Goal: Task Accomplishment & Management: Use online tool/utility

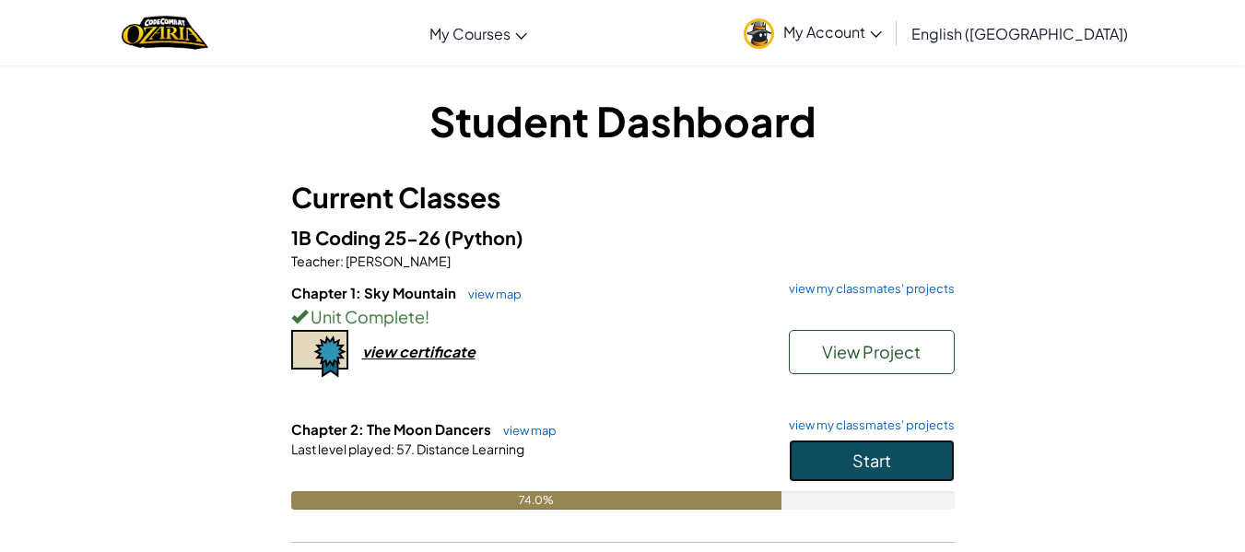
click at [881, 454] on span "Start" at bounding box center [871, 460] width 39 height 21
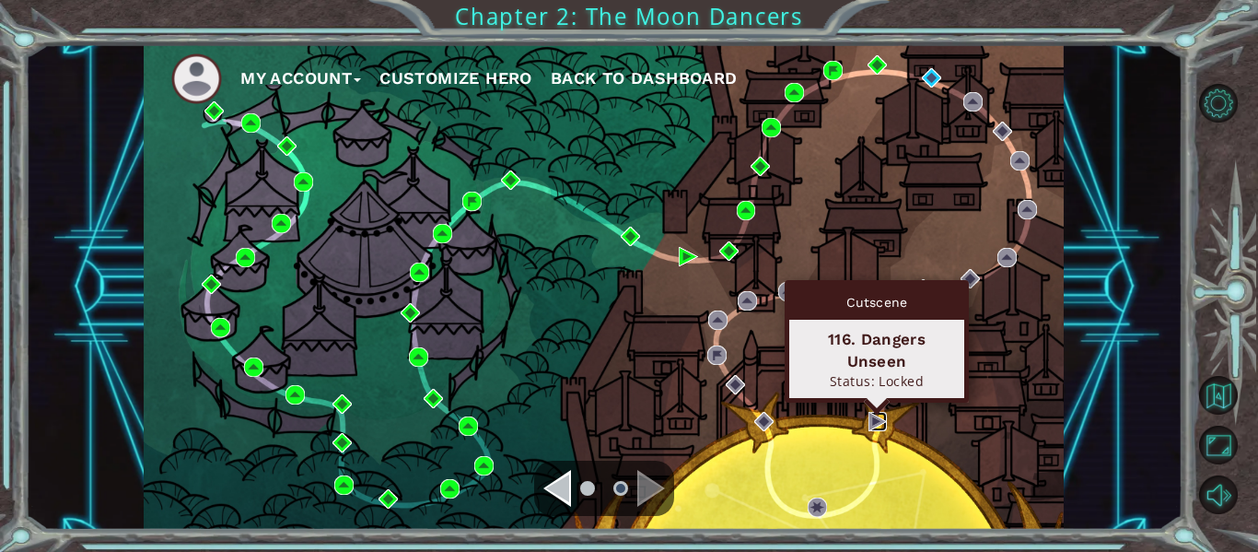
click at [874, 417] on img at bounding box center [878, 421] width 19 height 19
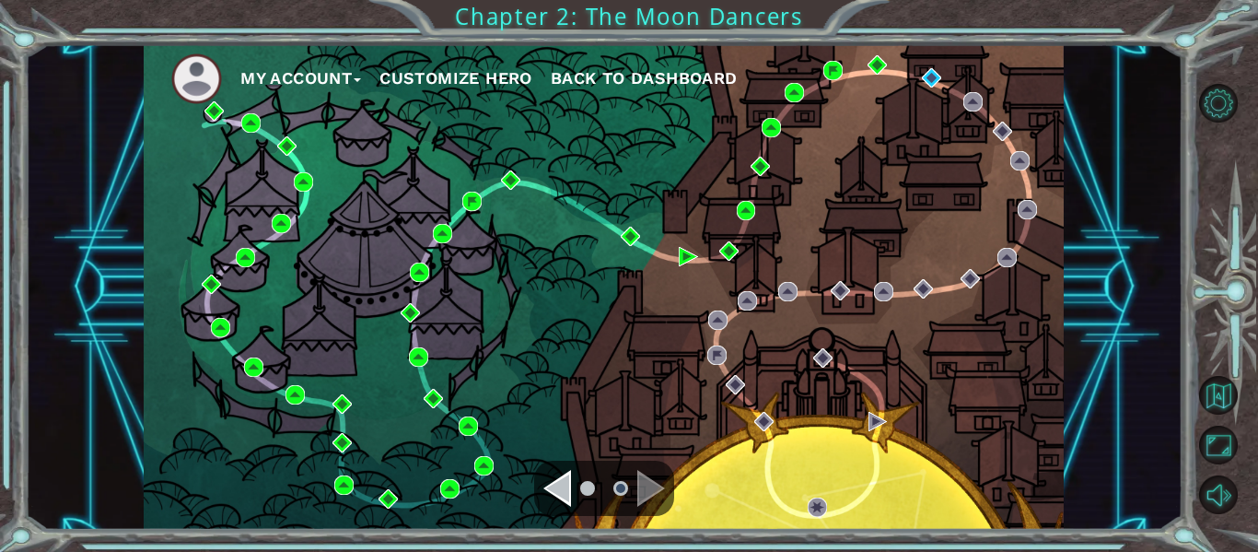
drag, startPoint x: 874, startPoint y: 417, endPoint x: 494, endPoint y: 337, distance: 388.8
click at [494, 337] on div "My Account Customize Hero Back to Dashboard" at bounding box center [604, 286] width 920 height 485
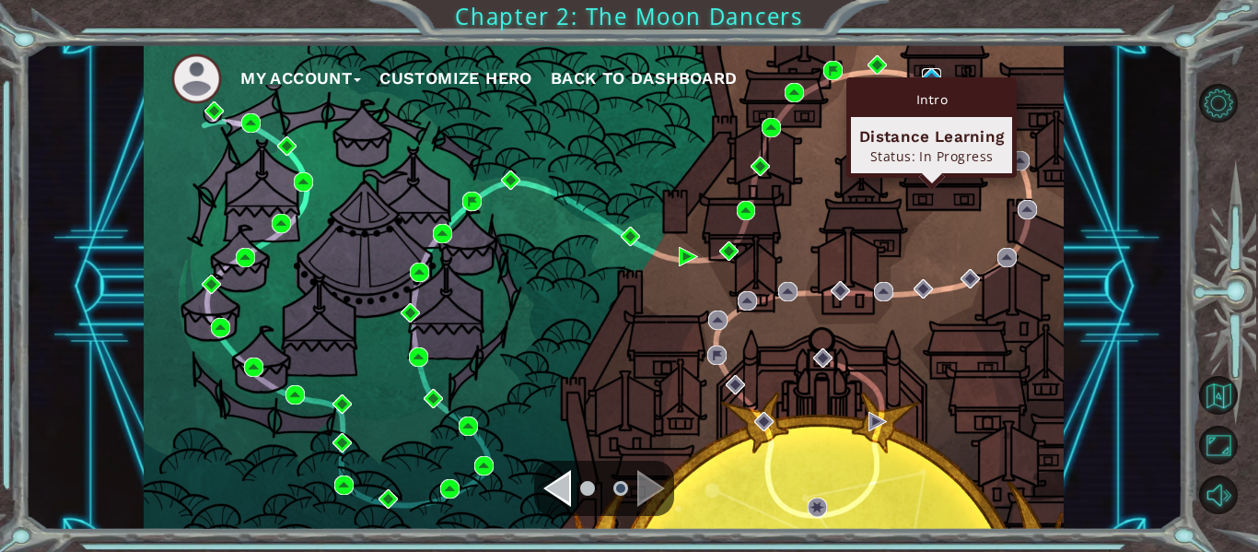
click at [930, 73] on img at bounding box center [931, 77] width 19 height 19
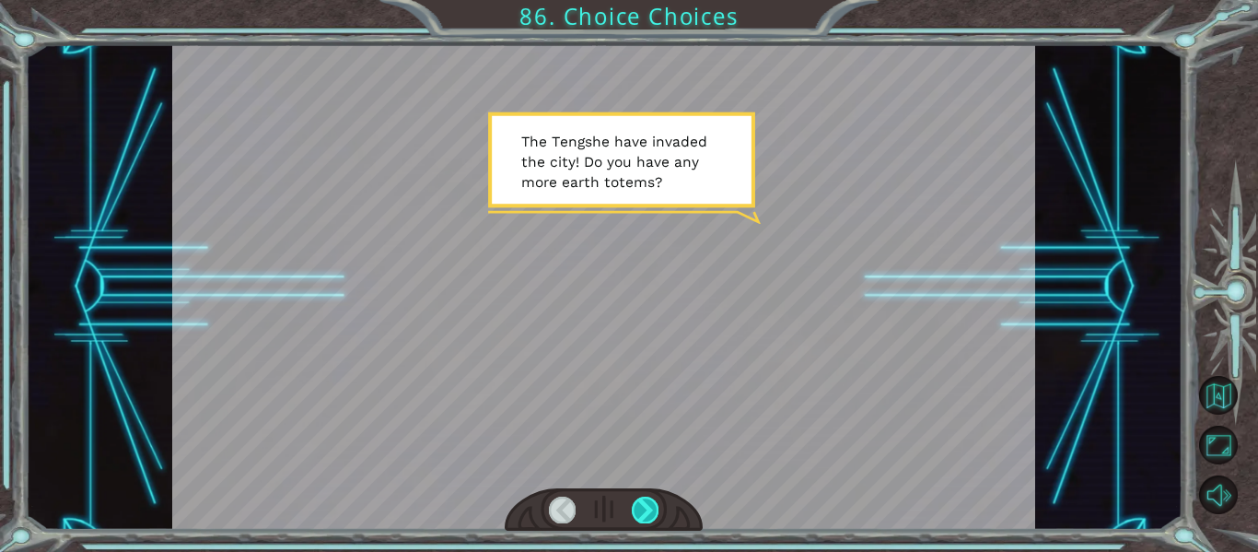
click at [643, 511] on div at bounding box center [645, 510] width 27 height 26
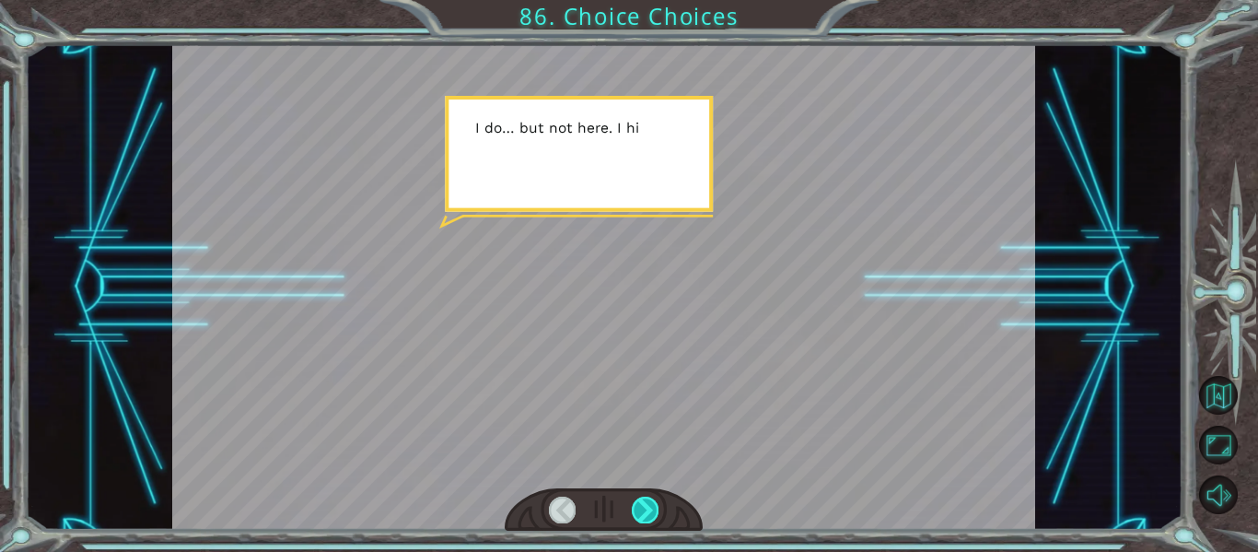
click at [643, 511] on div at bounding box center [645, 510] width 27 height 26
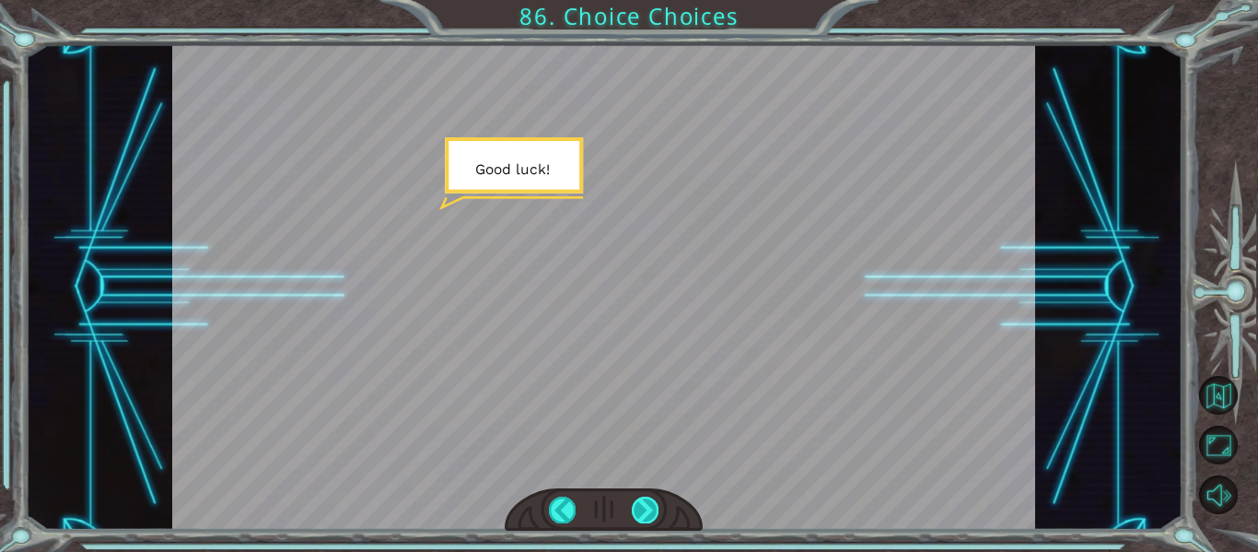
click at [643, 511] on div at bounding box center [645, 510] width 27 height 26
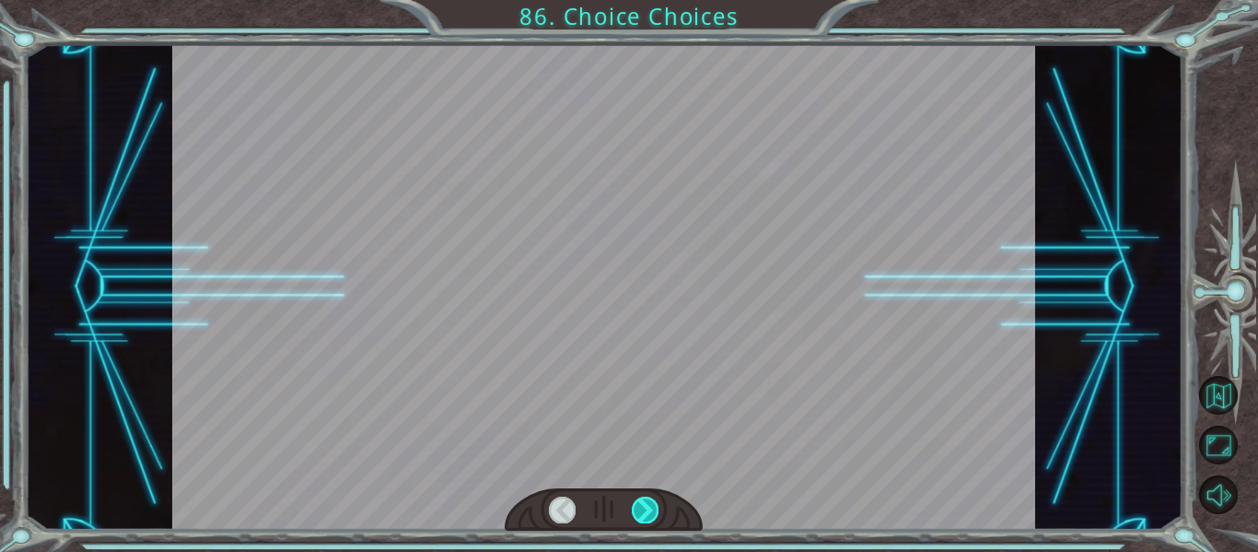
click at [643, 511] on div at bounding box center [645, 510] width 27 height 26
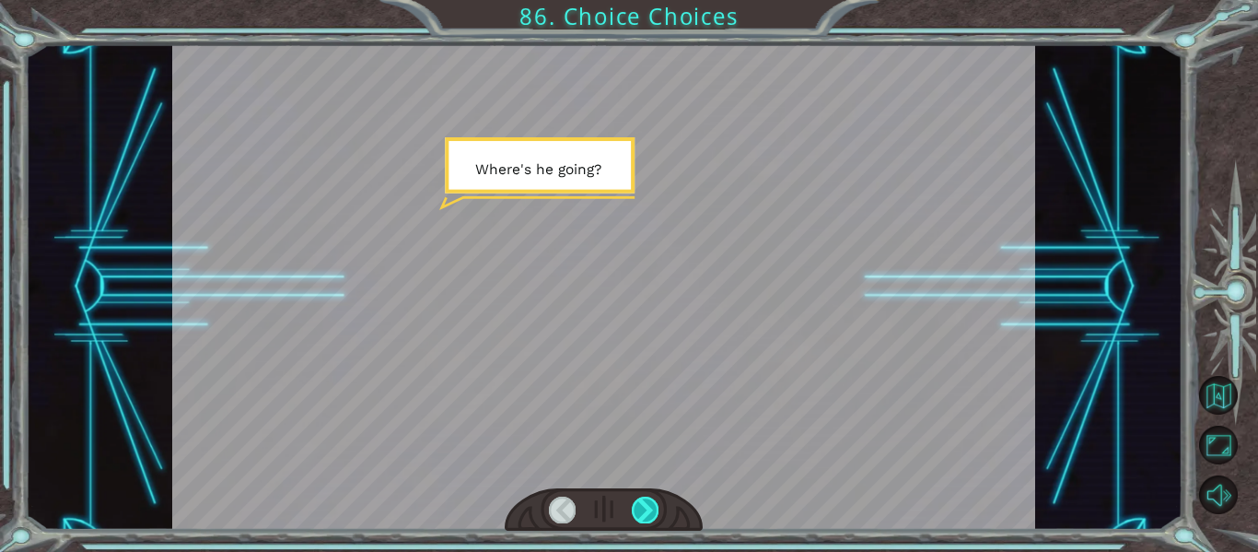
click at [643, 511] on div at bounding box center [645, 510] width 27 height 26
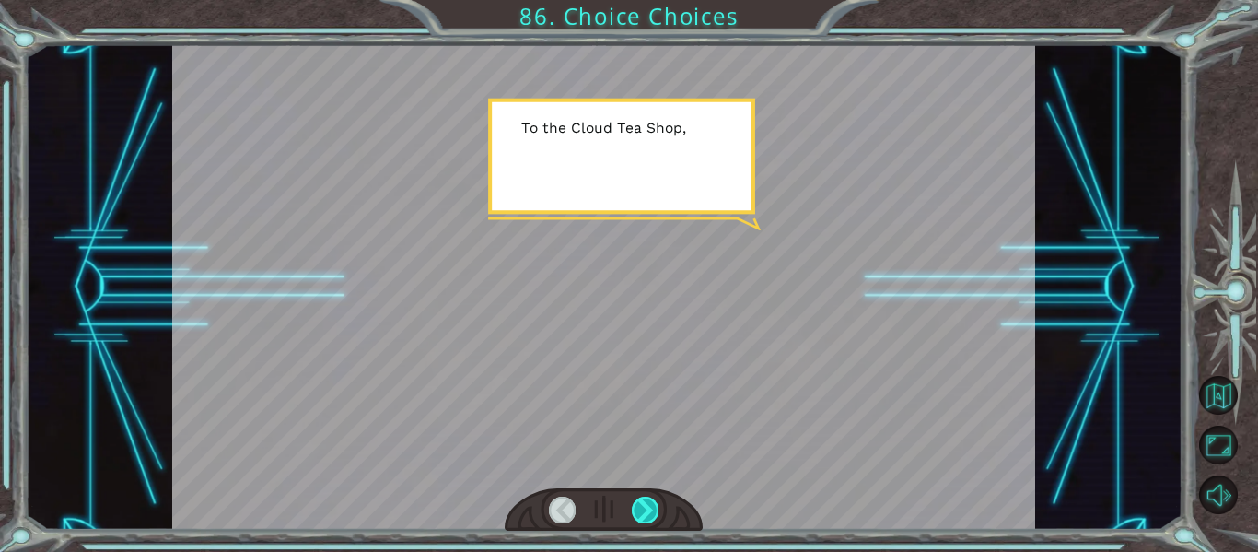
click at [643, 511] on div at bounding box center [645, 510] width 27 height 26
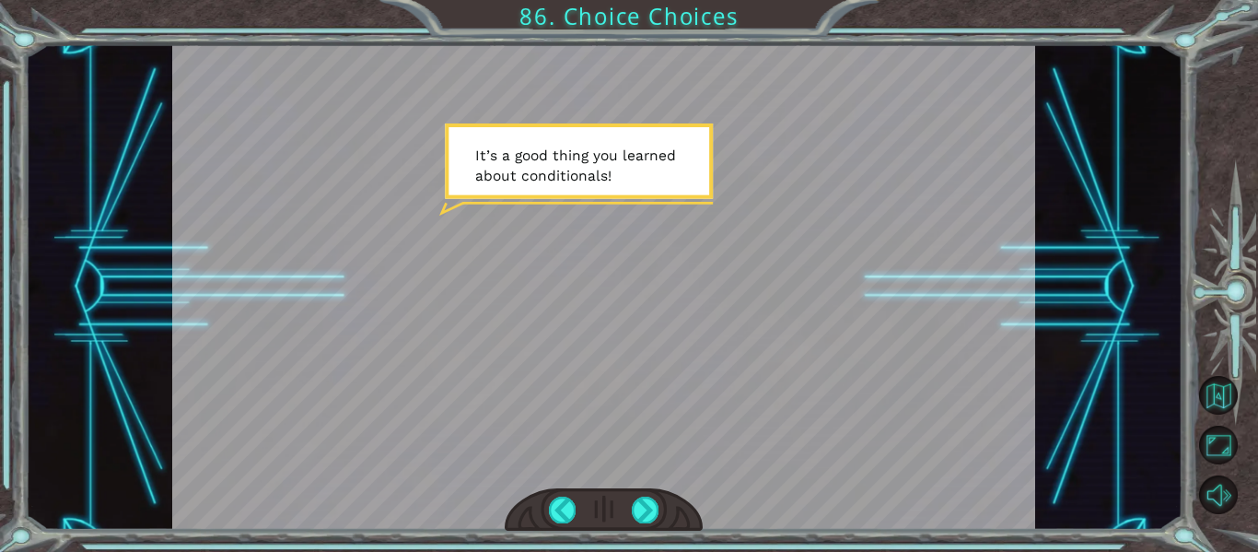
drag, startPoint x: 643, startPoint y: 511, endPoint x: 630, endPoint y: 514, distance: 13.2
click at [630, 514] on div at bounding box center [604, 509] width 199 height 43
click at [634, 509] on div at bounding box center [645, 510] width 27 height 26
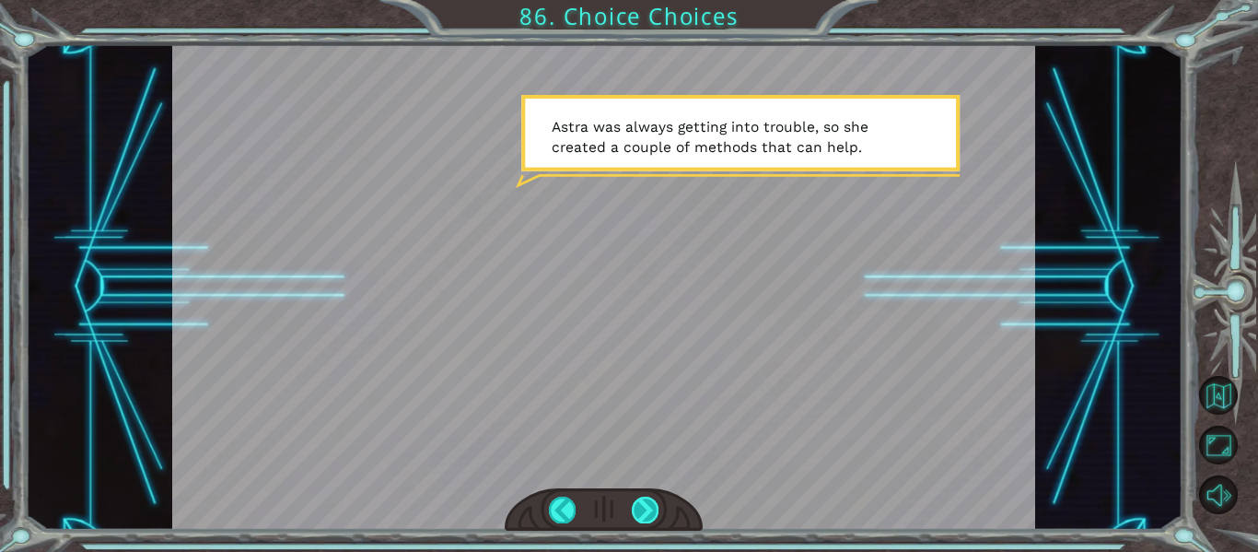
click at [639, 507] on div at bounding box center [645, 510] width 27 height 26
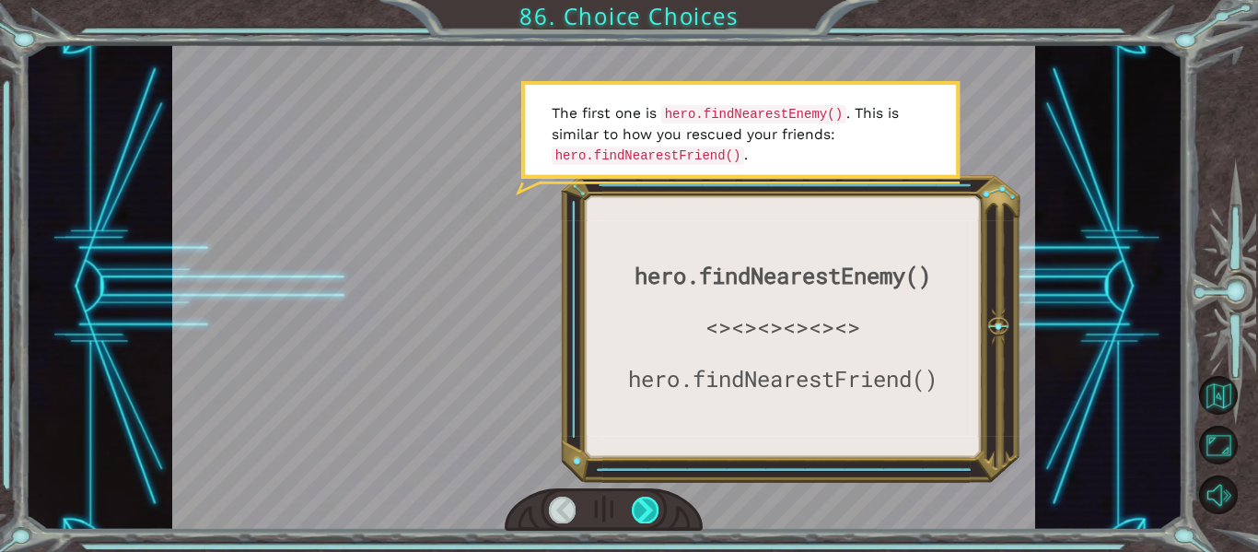
click at [639, 507] on div at bounding box center [645, 510] width 27 height 26
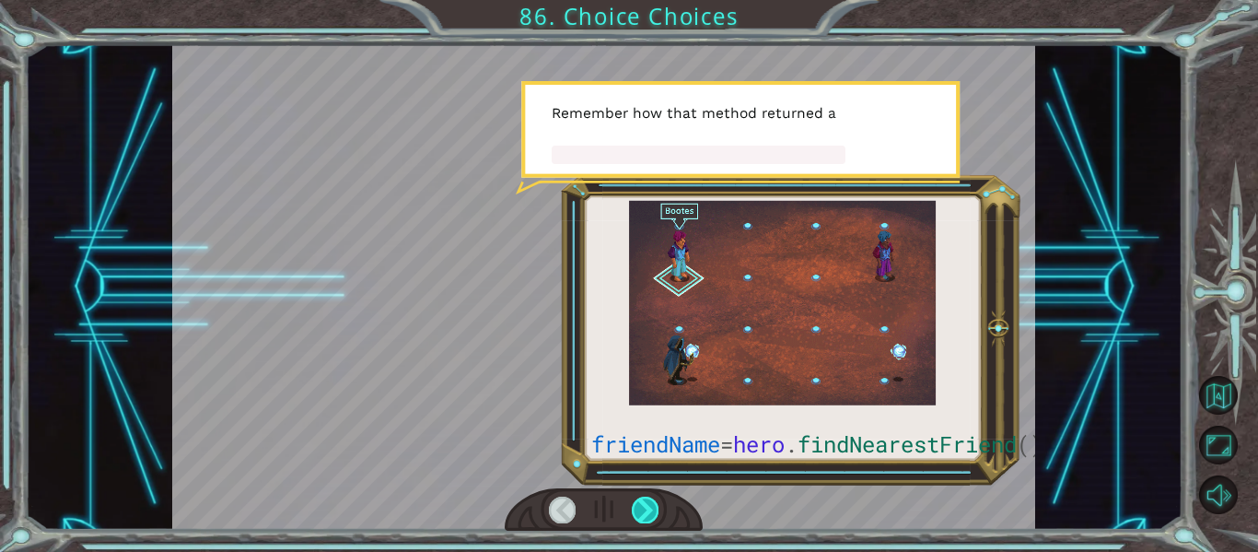
click at [639, 507] on div at bounding box center [645, 510] width 27 height 26
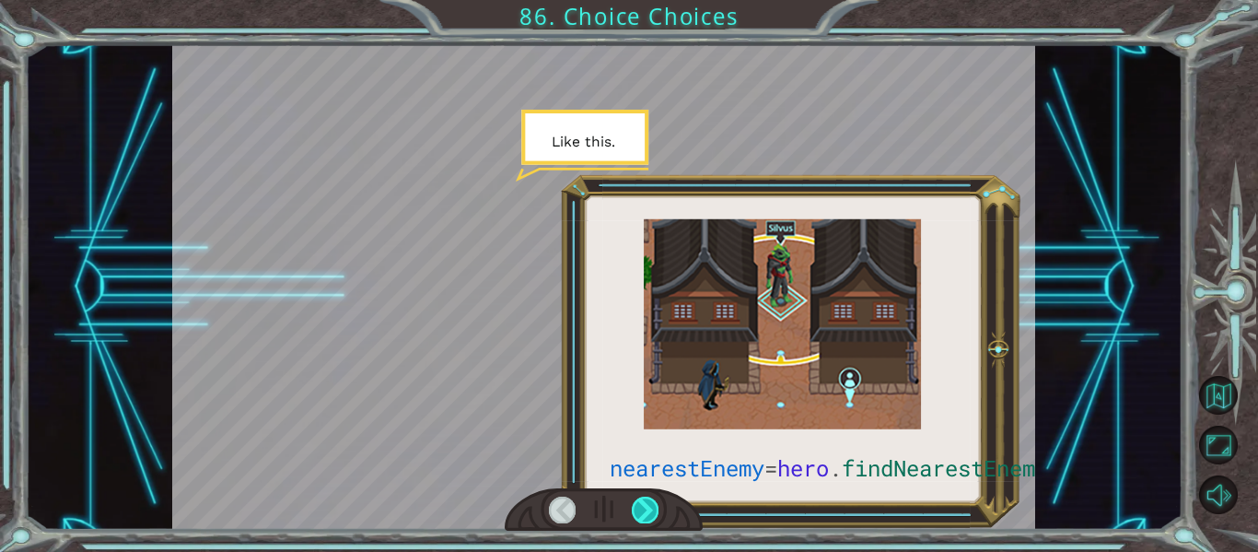
click at [639, 507] on div at bounding box center [645, 510] width 27 height 26
